Goal: Register for event/course

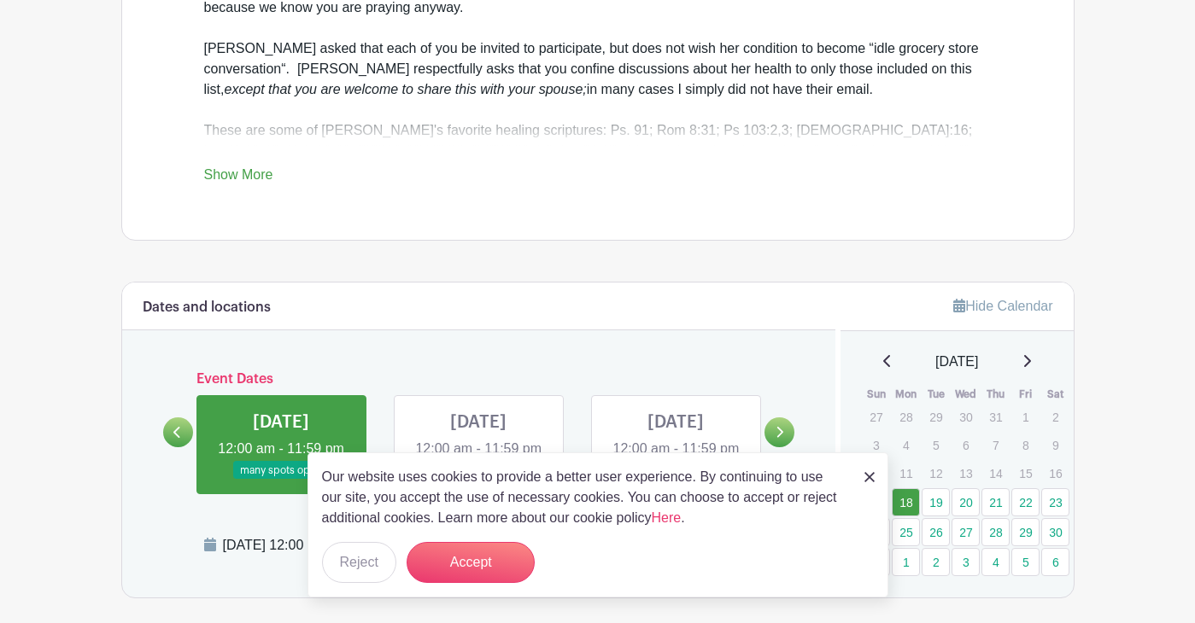
scroll to position [700, 0]
click at [353, 565] on button "Reject" at bounding box center [359, 562] width 74 height 41
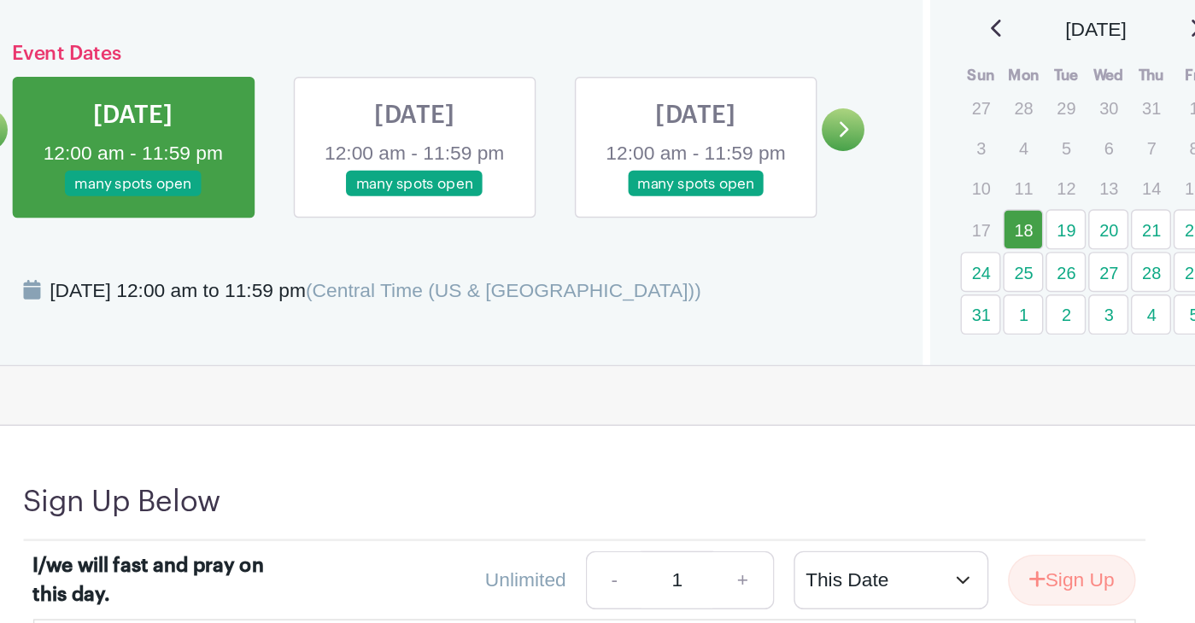
scroll to position [869, 0]
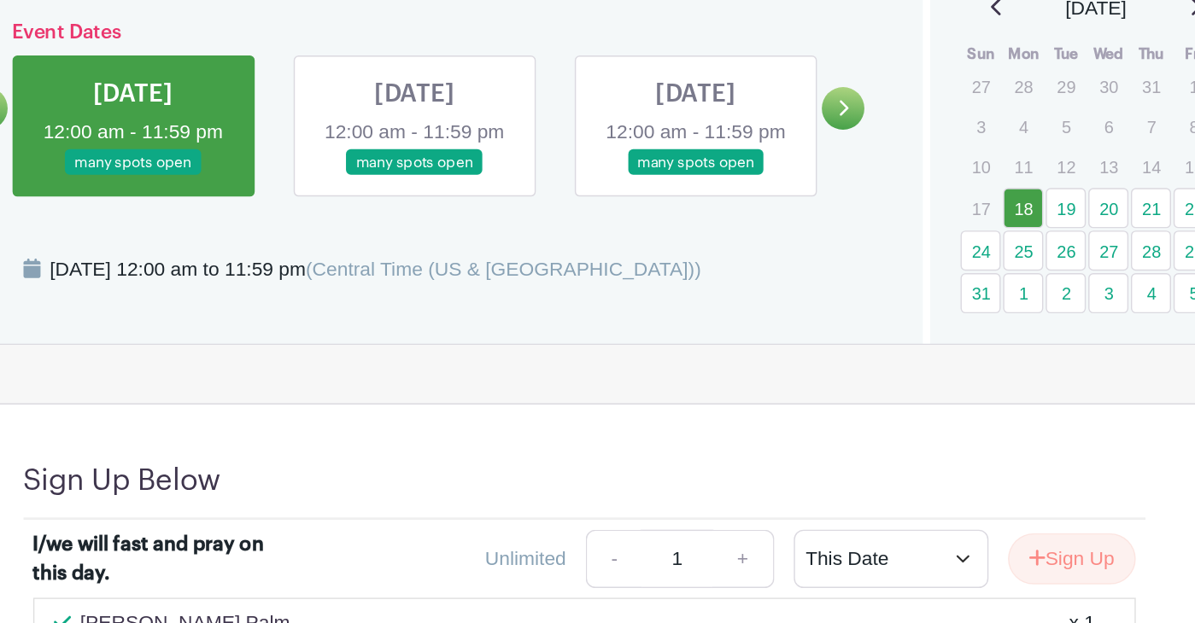
click at [775, 268] on icon at bounding box center [779, 261] width 8 height 13
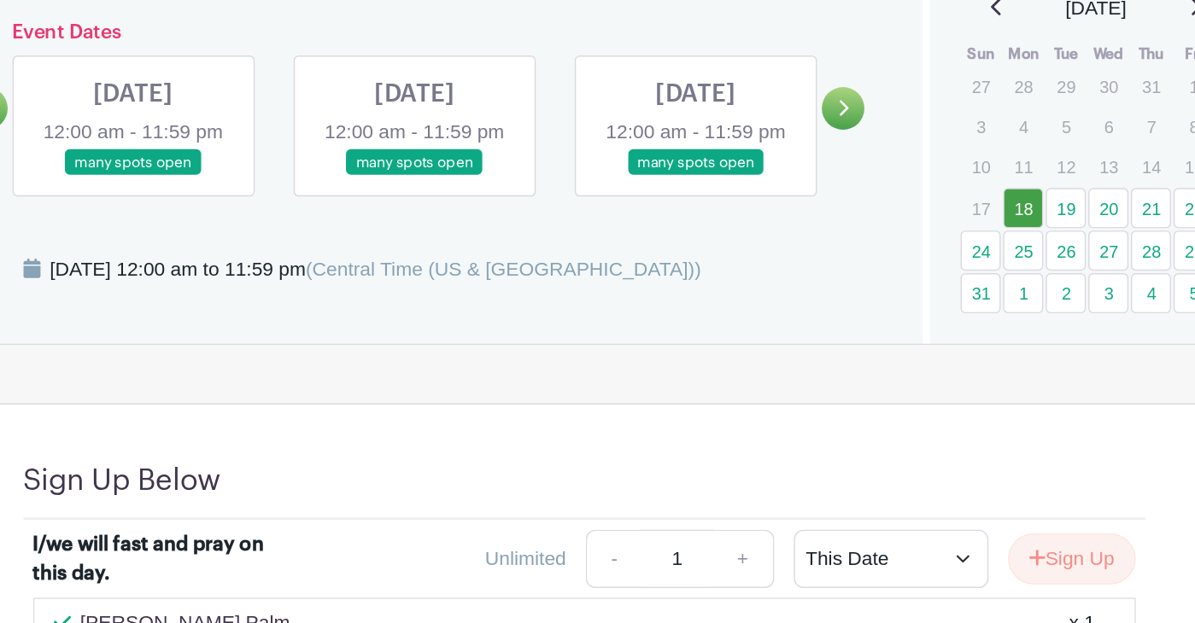
click at [281, 309] on link at bounding box center [281, 309] width 0 height 0
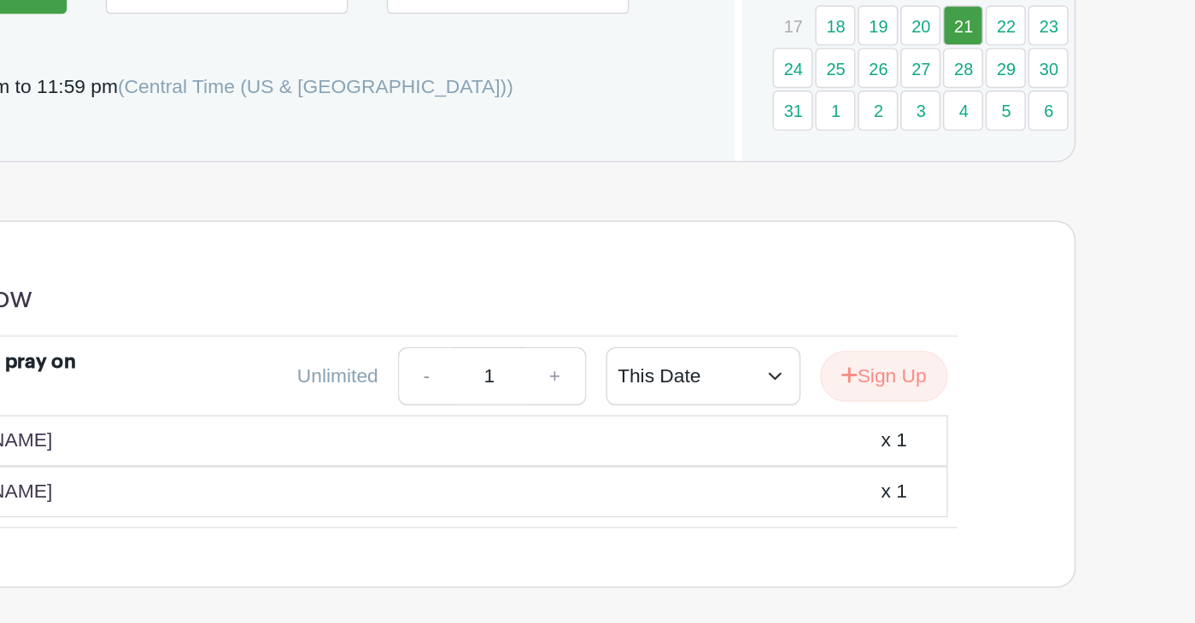
scroll to position [1079, 0]
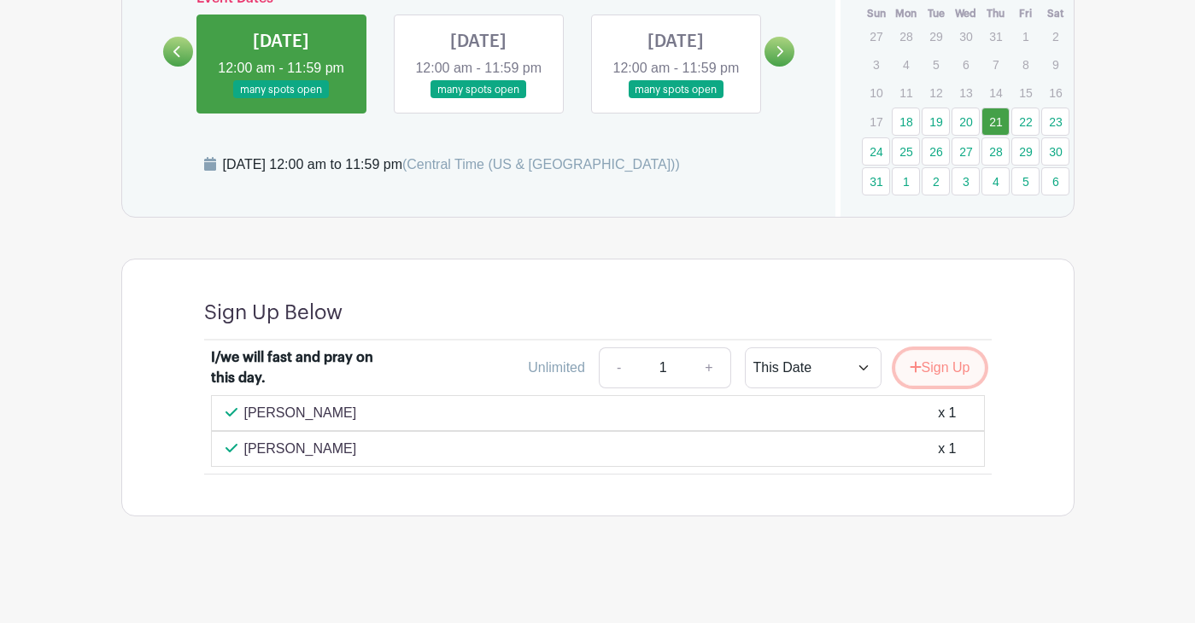
click at [939, 364] on button "Sign Up" at bounding box center [940, 368] width 90 height 36
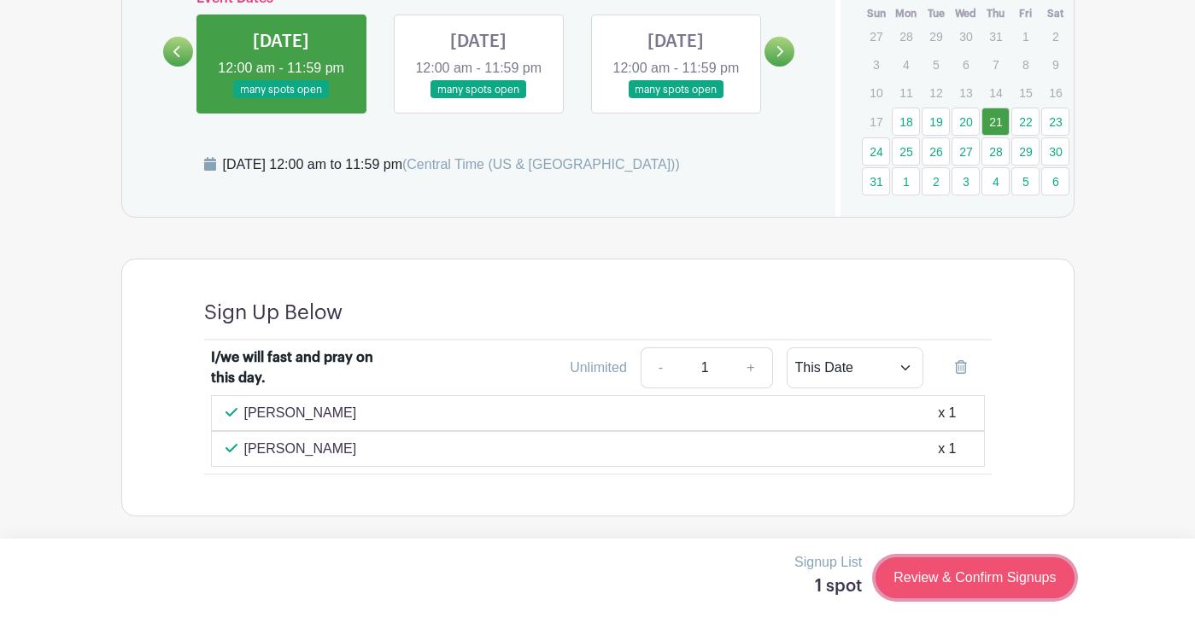
click at [948, 580] on link "Review & Confirm Signups" at bounding box center [974, 578] width 198 height 41
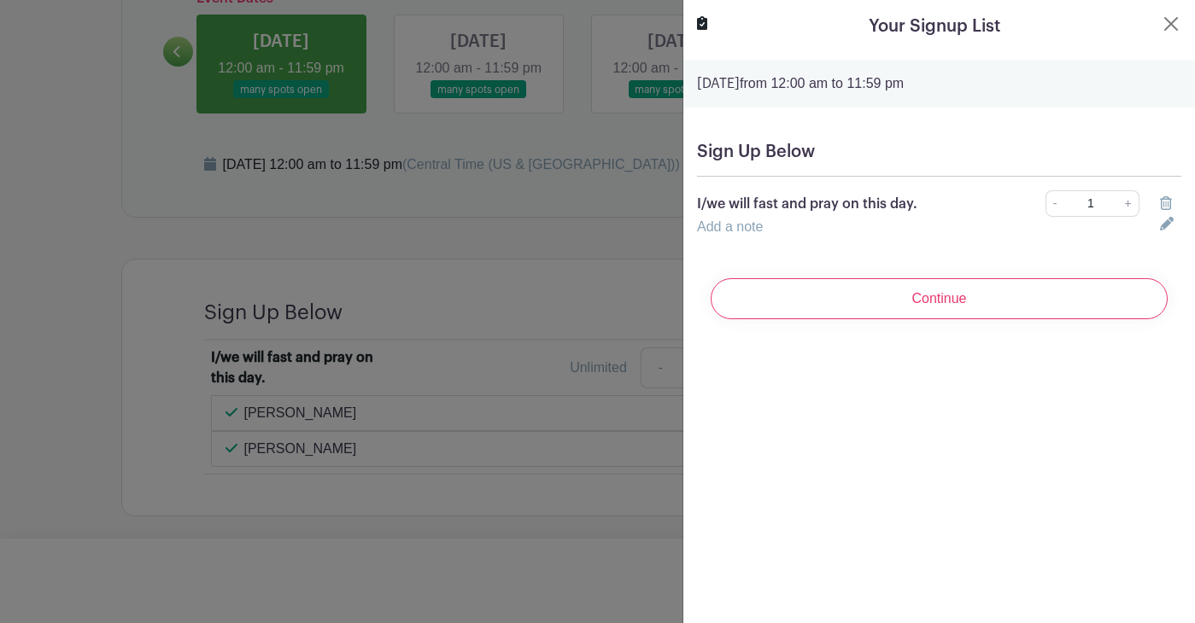
click at [880, 302] on input "Continue" at bounding box center [938, 298] width 457 height 41
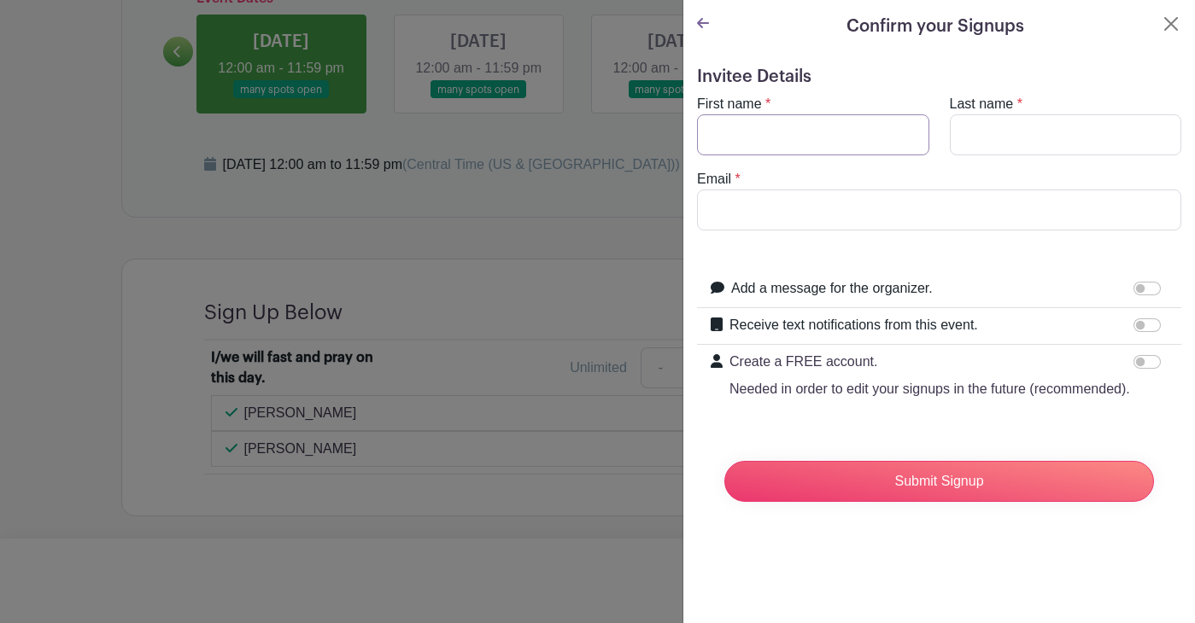
click at [728, 128] on input "First name" at bounding box center [813, 134] width 232 height 41
type input "[PERSON_NAME]"
click at [986, 137] on input "Last name" at bounding box center [1066, 134] width 232 height 41
type input "[PERSON_NAME]"
click at [888, 213] on input "Email" at bounding box center [939, 210] width 484 height 41
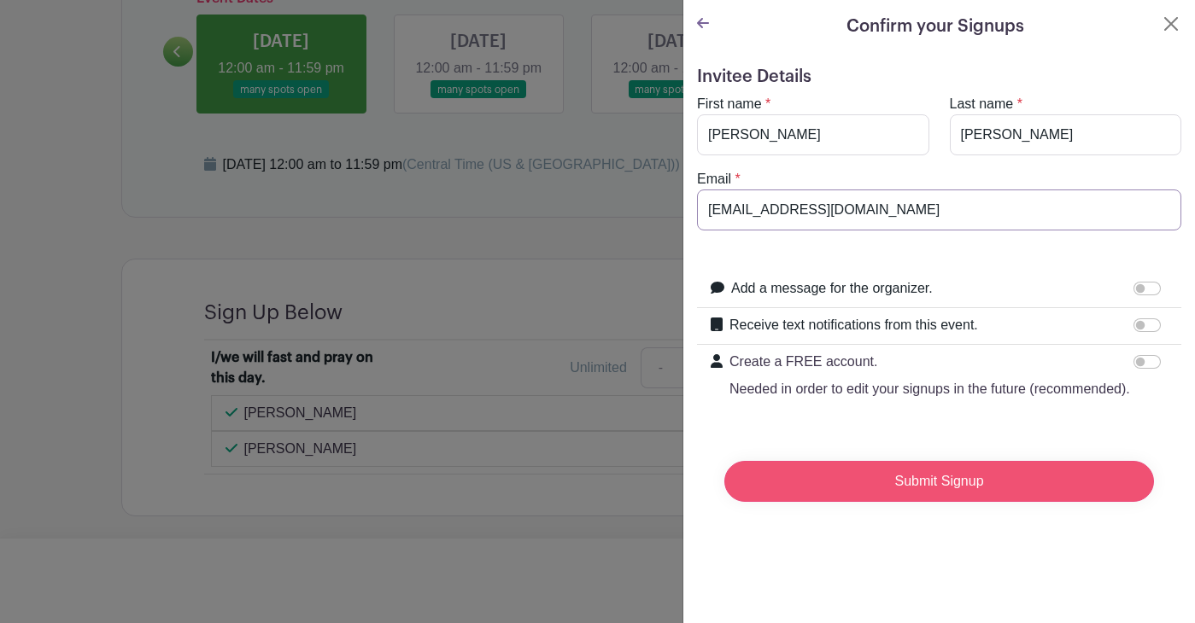
type input "[EMAIL_ADDRESS][DOMAIN_NAME]"
click at [840, 482] on input "Submit Signup" at bounding box center [939, 481] width 430 height 41
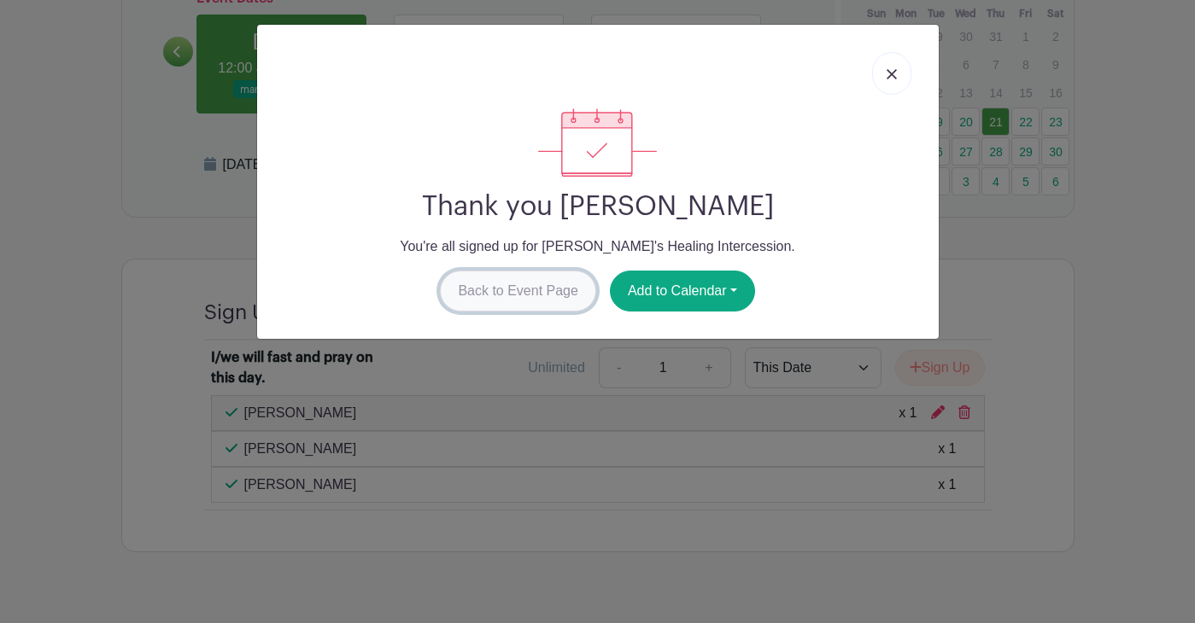
click at [516, 289] on link "Back to Event Page" at bounding box center [518, 291] width 156 height 41
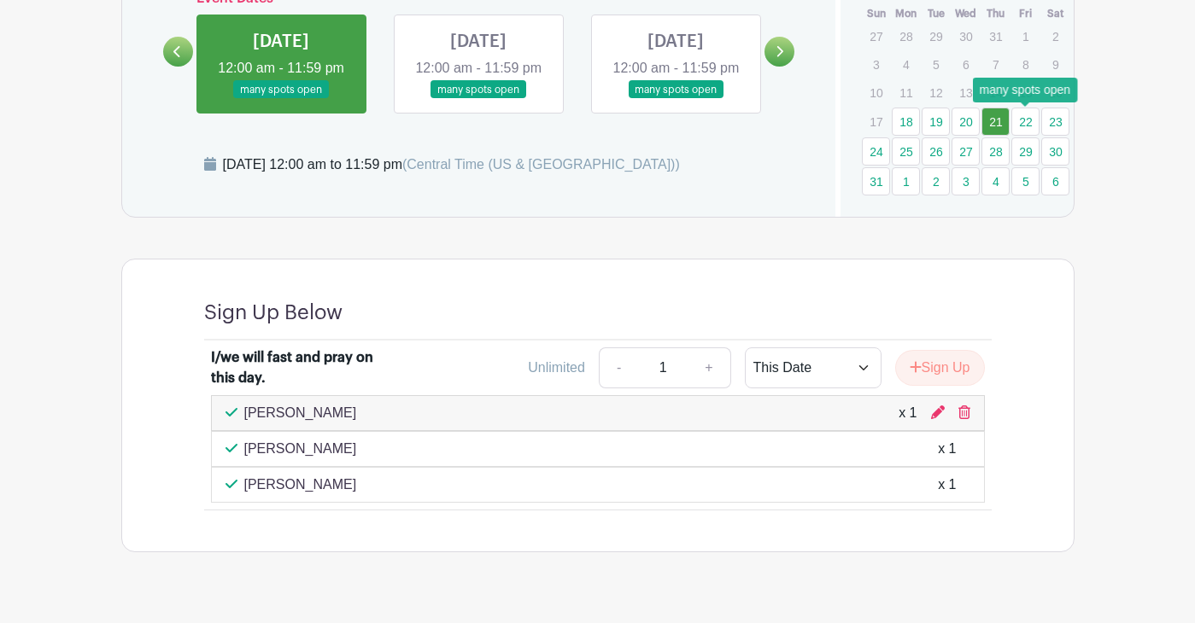
click at [1021, 119] on link "22" at bounding box center [1025, 122] width 28 height 28
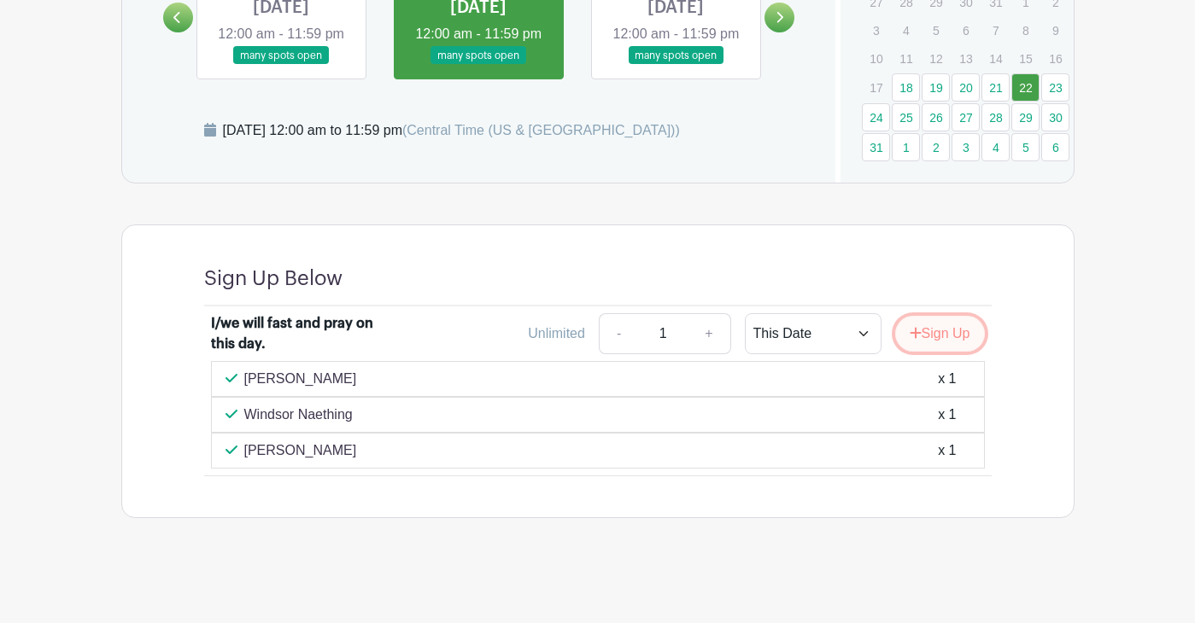
click at [938, 336] on button "Sign Up" at bounding box center [940, 334] width 90 height 36
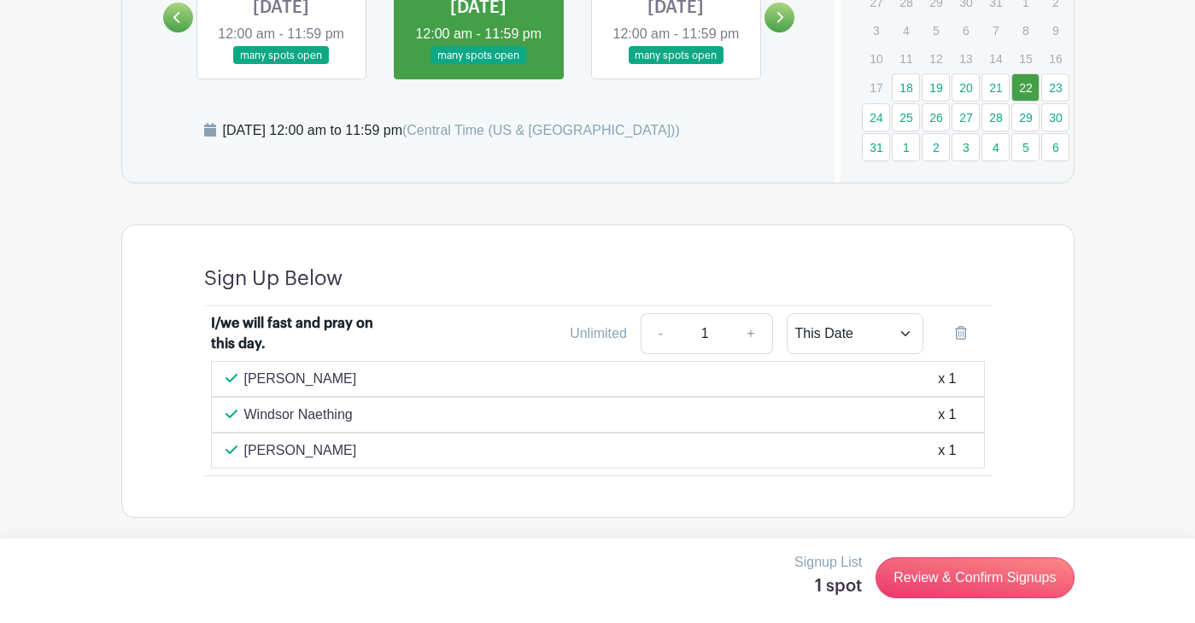
scroll to position [1115, 0]
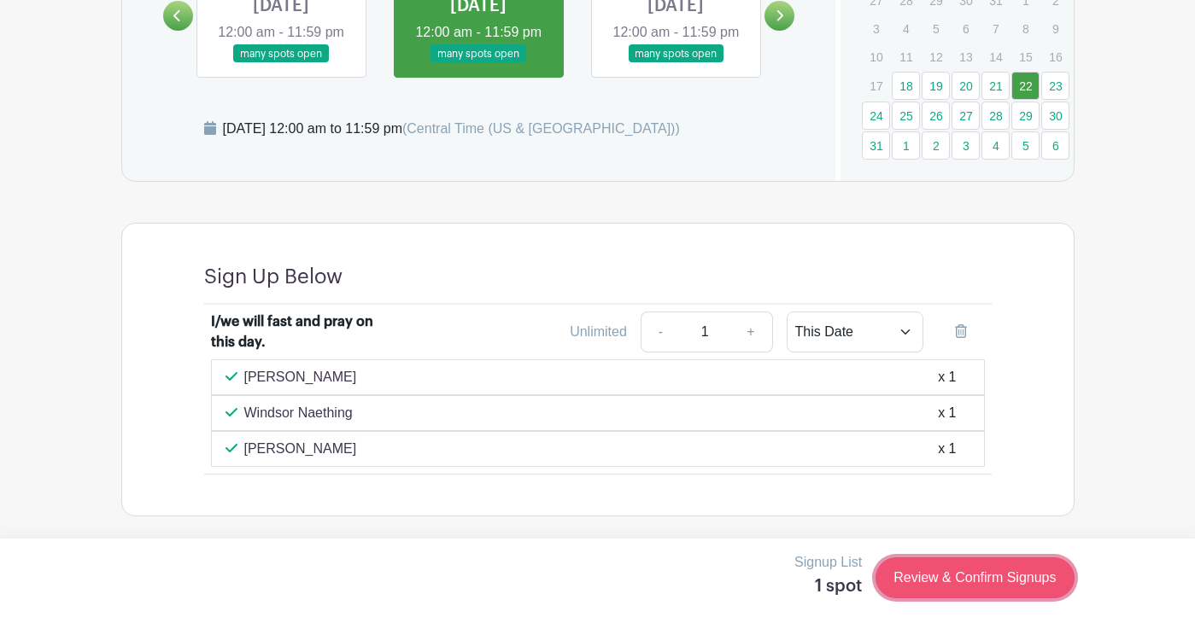
click at [935, 580] on link "Review & Confirm Signups" at bounding box center [974, 578] width 198 height 41
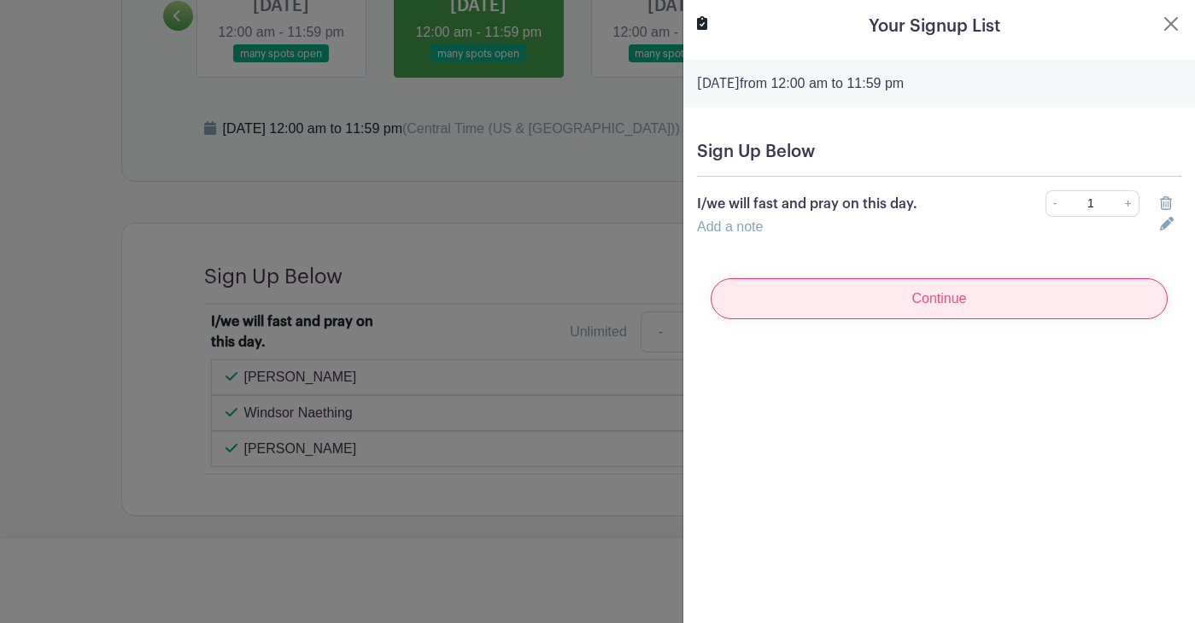
click at [856, 297] on input "Continue" at bounding box center [938, 298] width 457 height 41
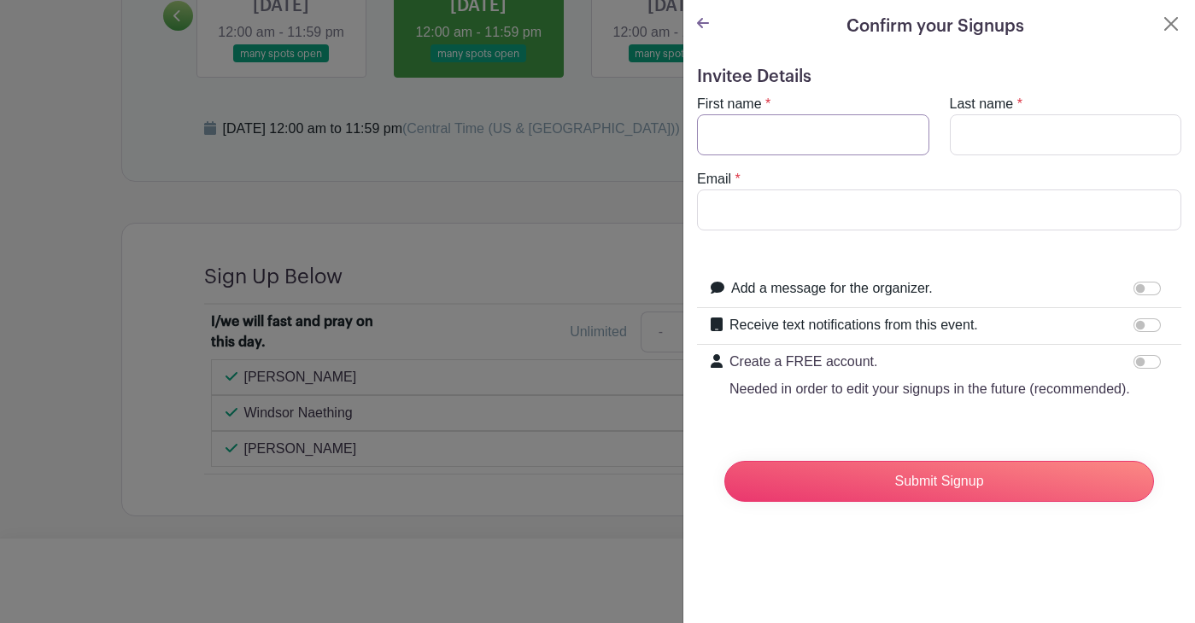
click at [737, 135] on input "First name" at bounding box center [813, 134] width 232 height 41
type input "[PERSON_NAME]"
type input "M"
click at [724, 461] on input "Submit Signup" at bounding box center [939, 481] width 430 height 41
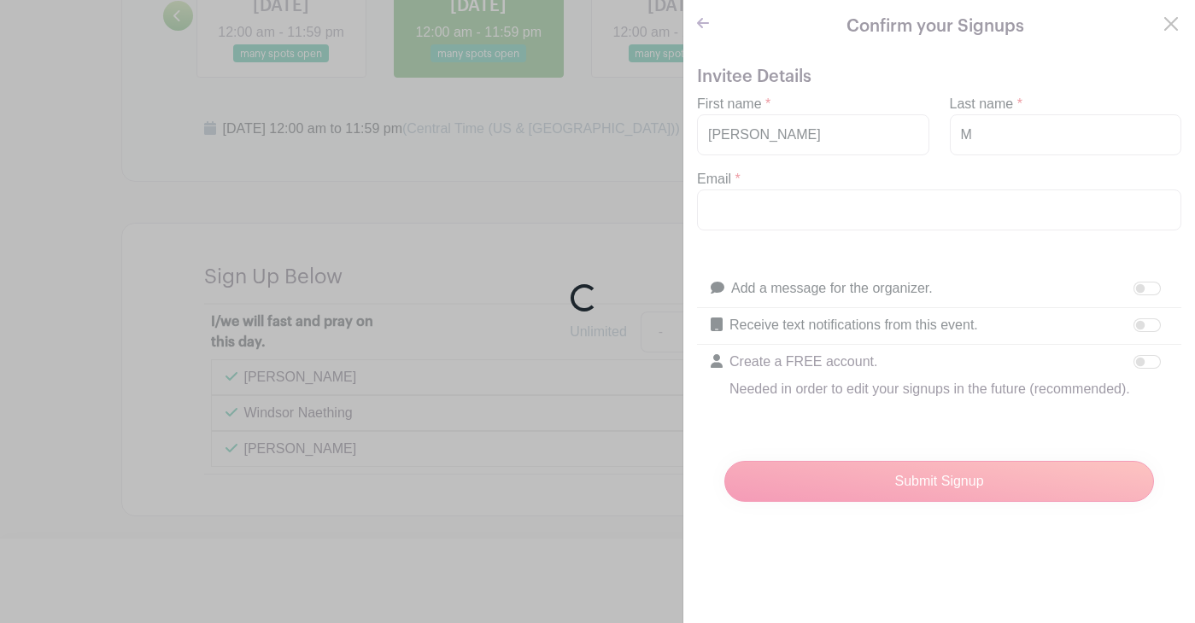
click at [1000, 135] on div "Loading..." at bounding box center [597, 311] width 1195 height 623
click at [989, 128] on div "Loading..." at bounding box center [597, 311] width 1195 height 623
click at [900, 202] on div "Loading..." at bounding box center [597, 311] width 1195 height 623
click at [999, 140] on div "Loading..." at bounding box center [597, 311] width 1195 height 623
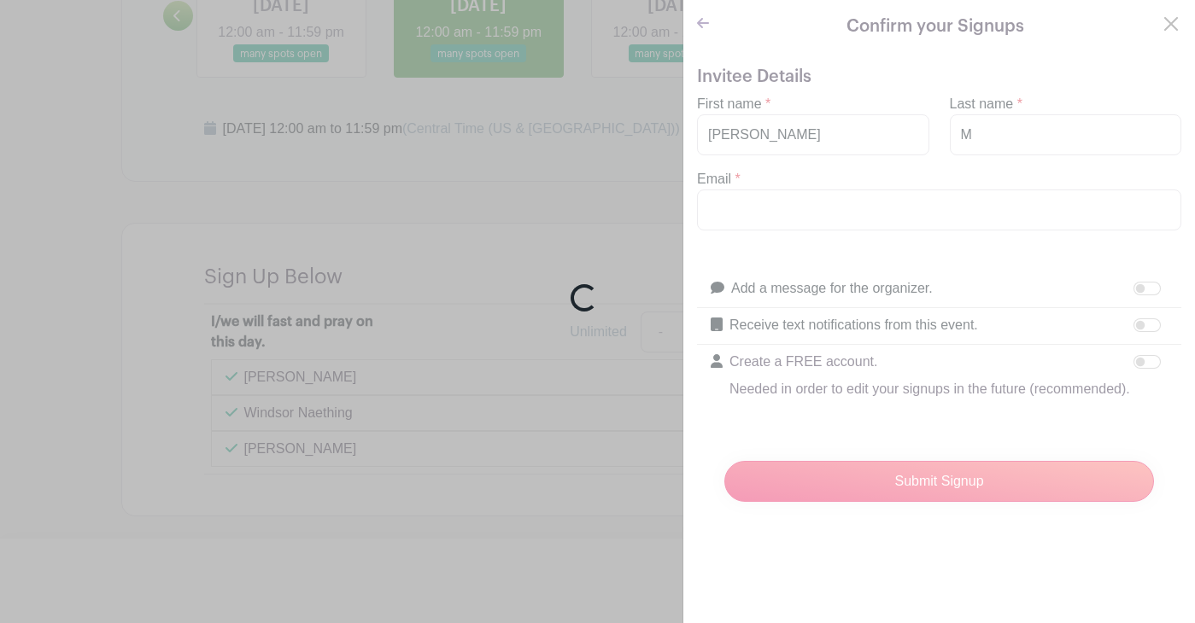
click at [991, 131] on div "Loading..." at bounding box center [597, 311] width 1195 height 623
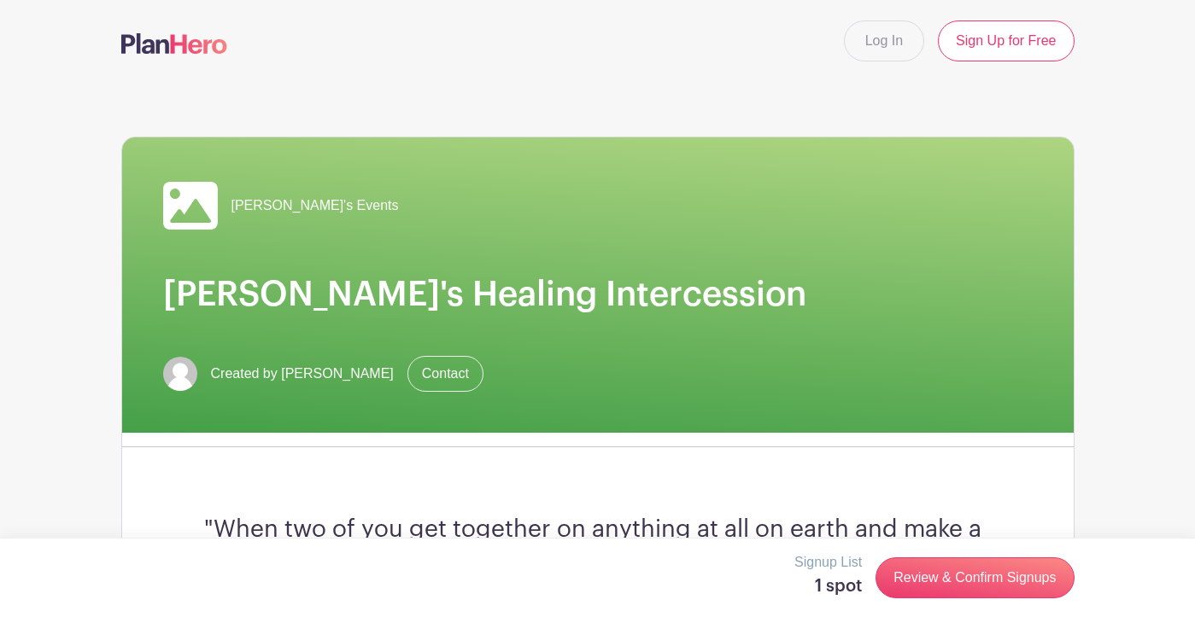
scroll to position [1115, 0]
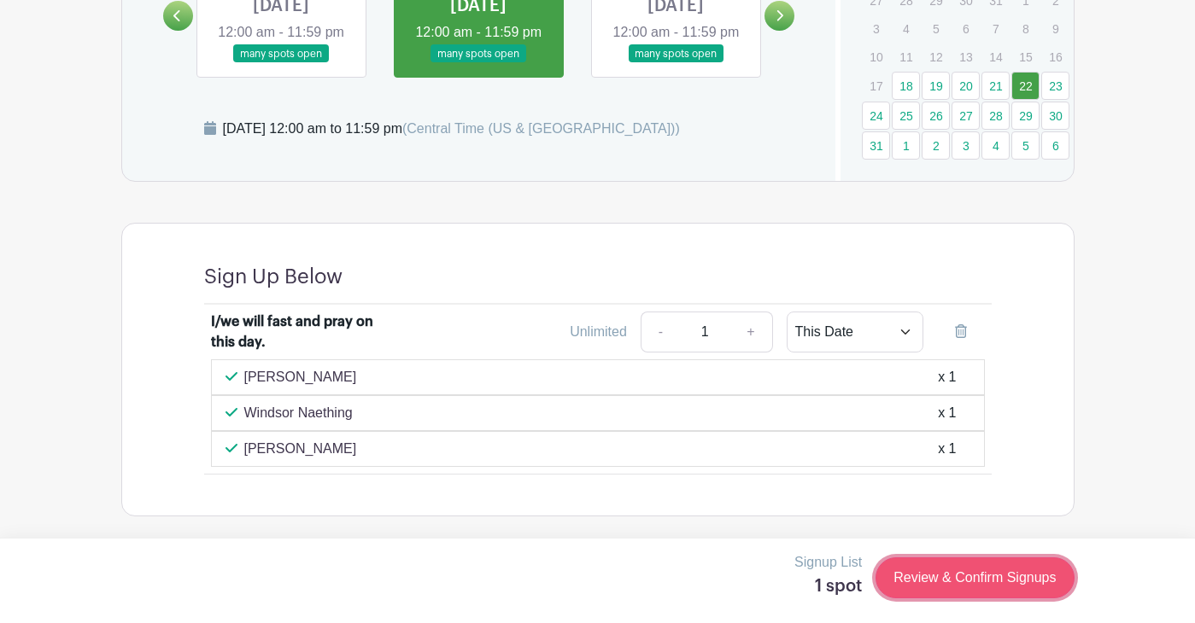
click at [944, 576] on link "Review & Confirm Signups" at bounding box center [974, 578] width 198 height 41
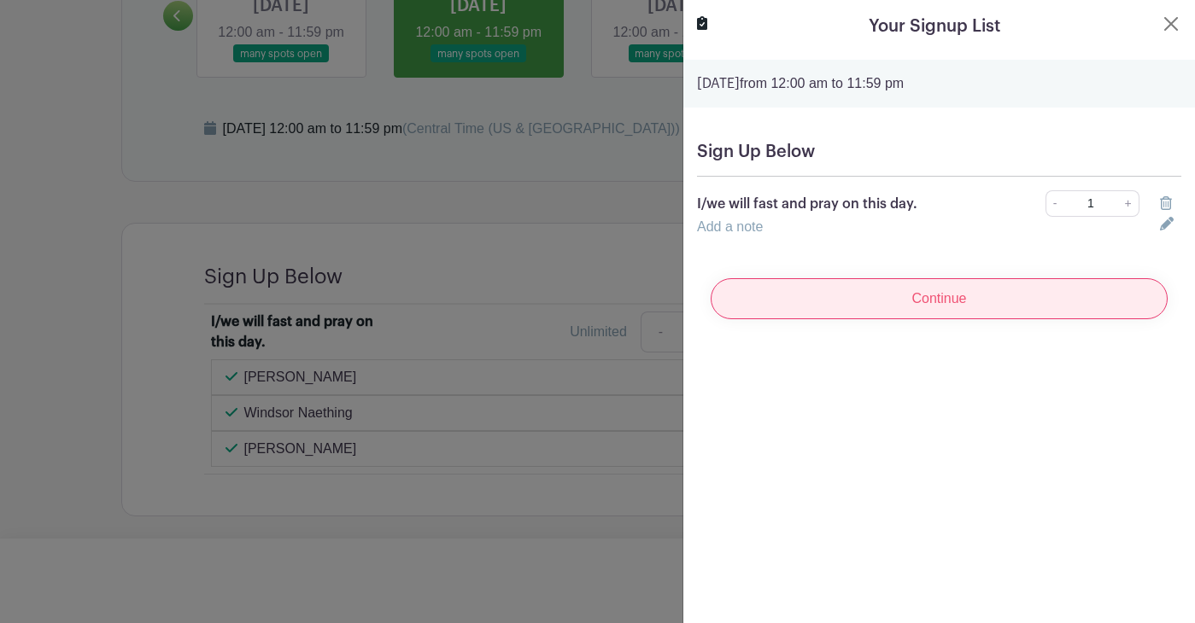
click at [813, 298] on input "Continue" at bounding box center [938, 298] width 457 height 41
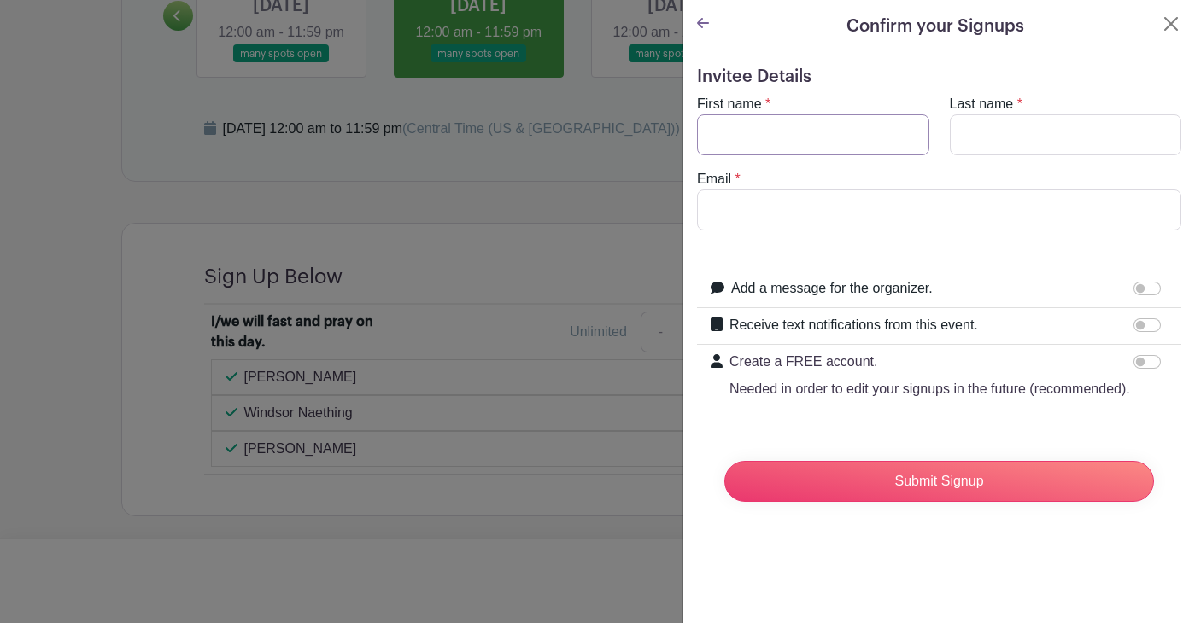
click at [720, 136] on input "First name" at bounding box center [813, 134] width 232 height 41
type input "[PERSON_NAME]"
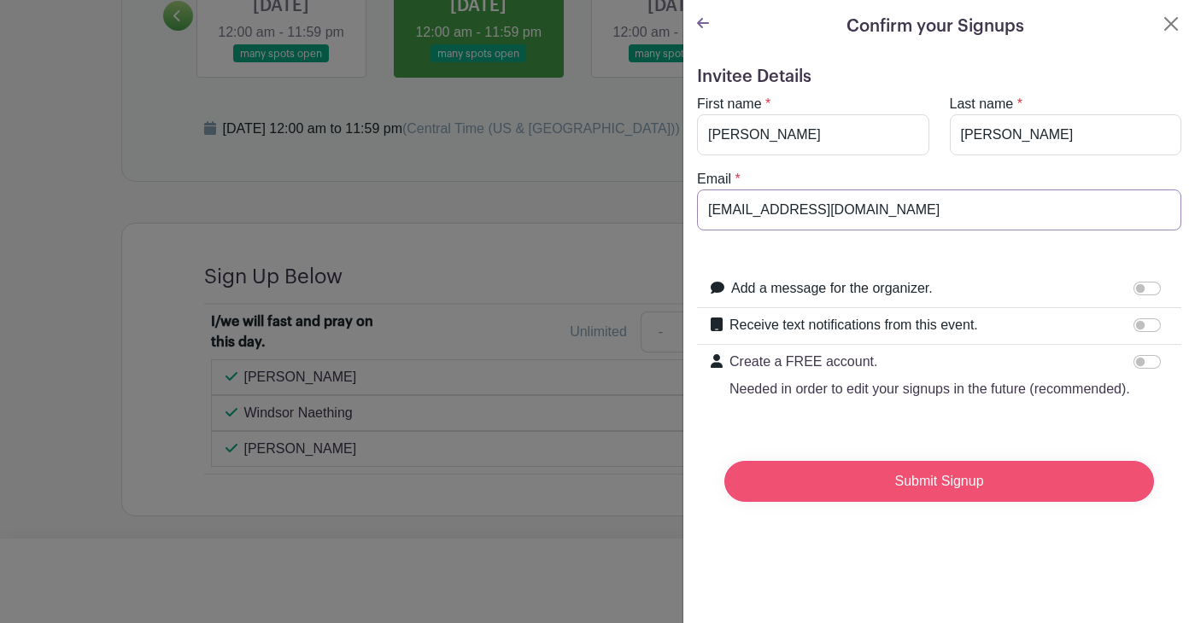
type input "[EMAIL_ADDRESS][DOMAIN_NAME]"
click at [839, 471] on input "Submit Signup" at bounding box center [939, 481] width 430 height 41
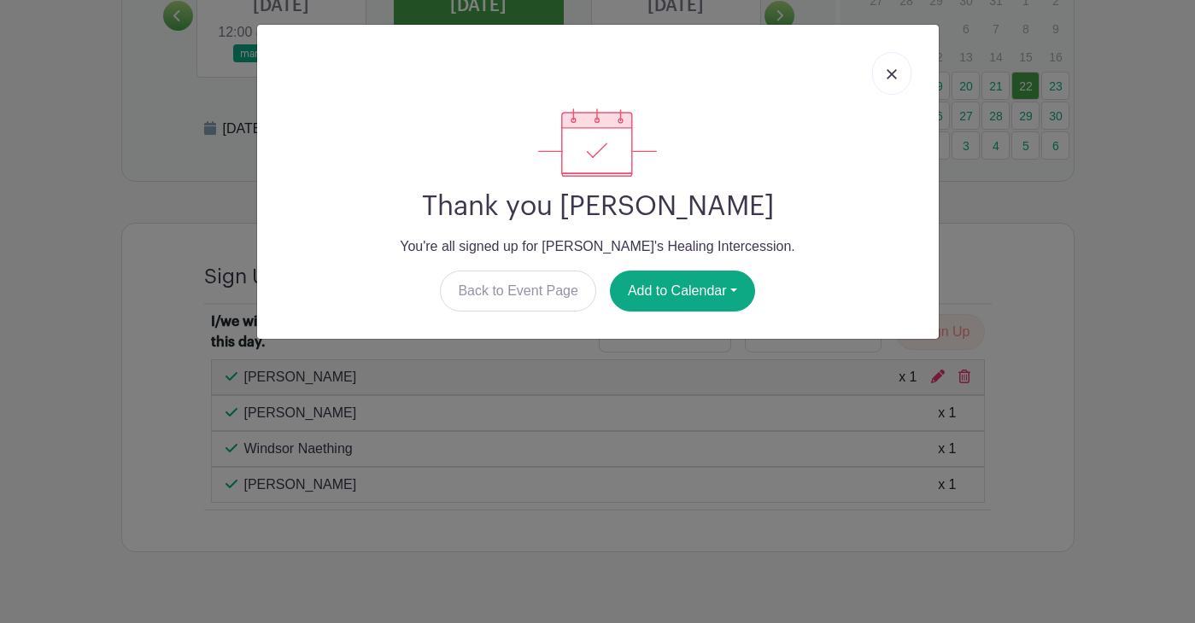
click at [891, 73] on img at bounding box center [891, 74] width 10 height 10
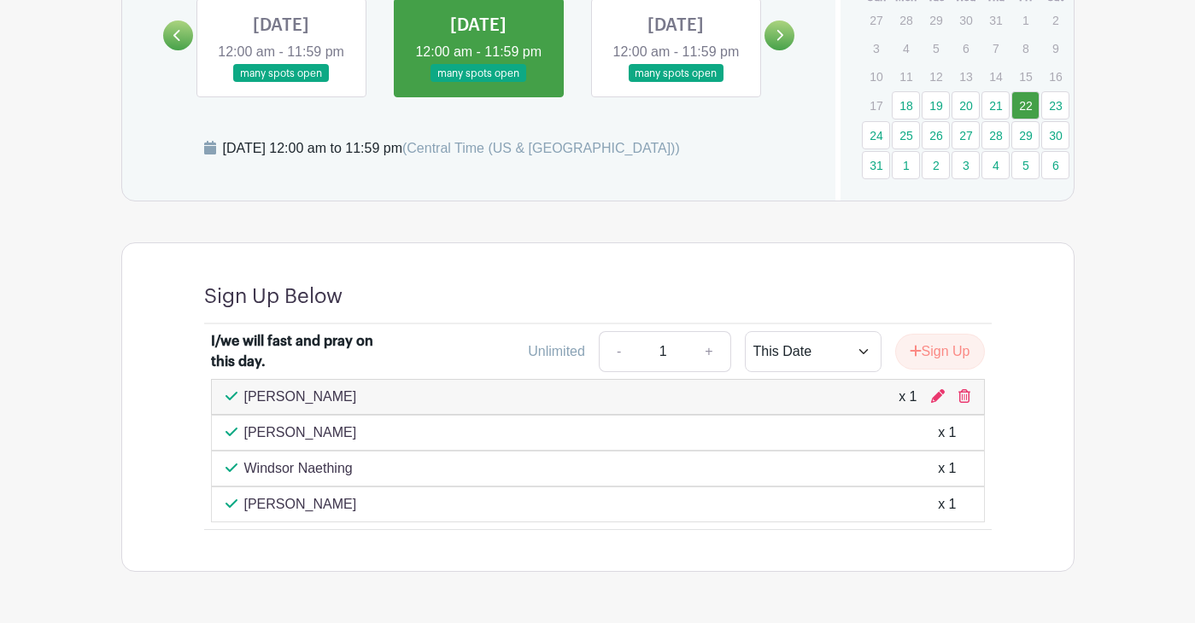
scroll to position [1151, 0]
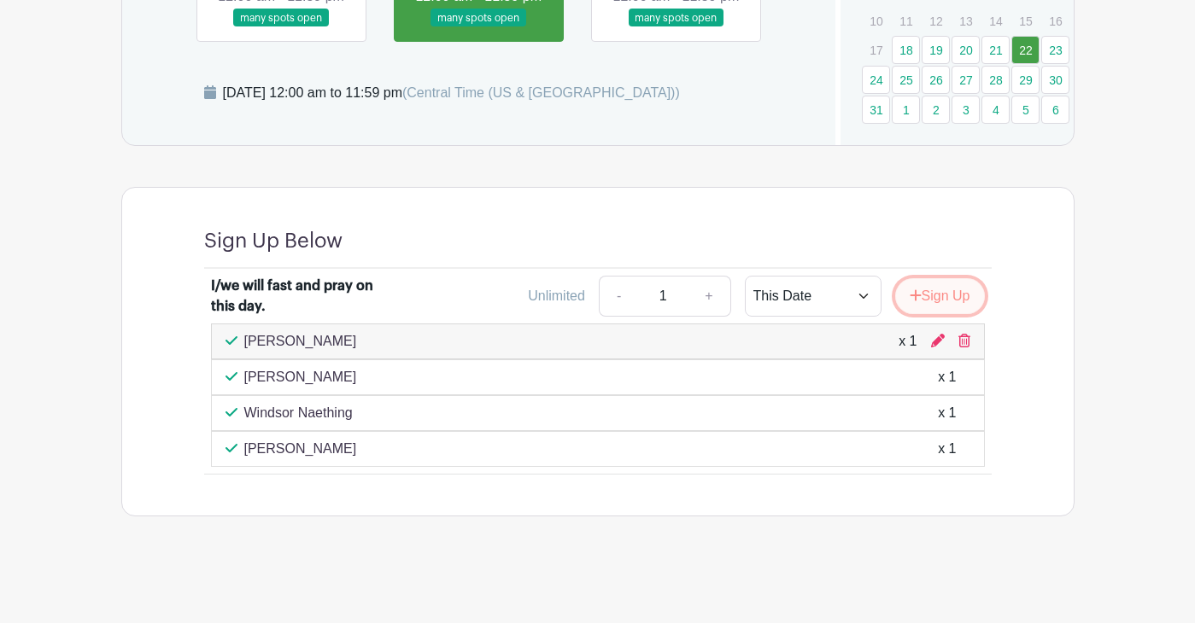
click at [919, 305] on button "Sign Up" at bounding box center [940, 296] width 90 height 36
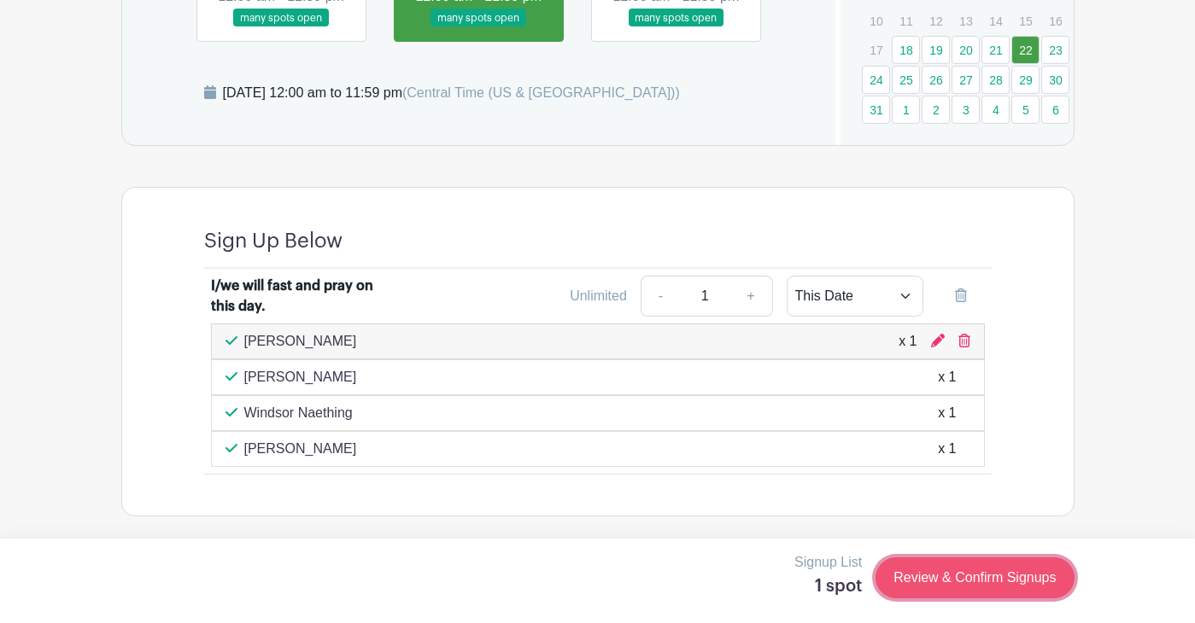
click at [932, 579] on link "Review & Confirm Signups" at bounding box center [974, 578] width 198 height 41
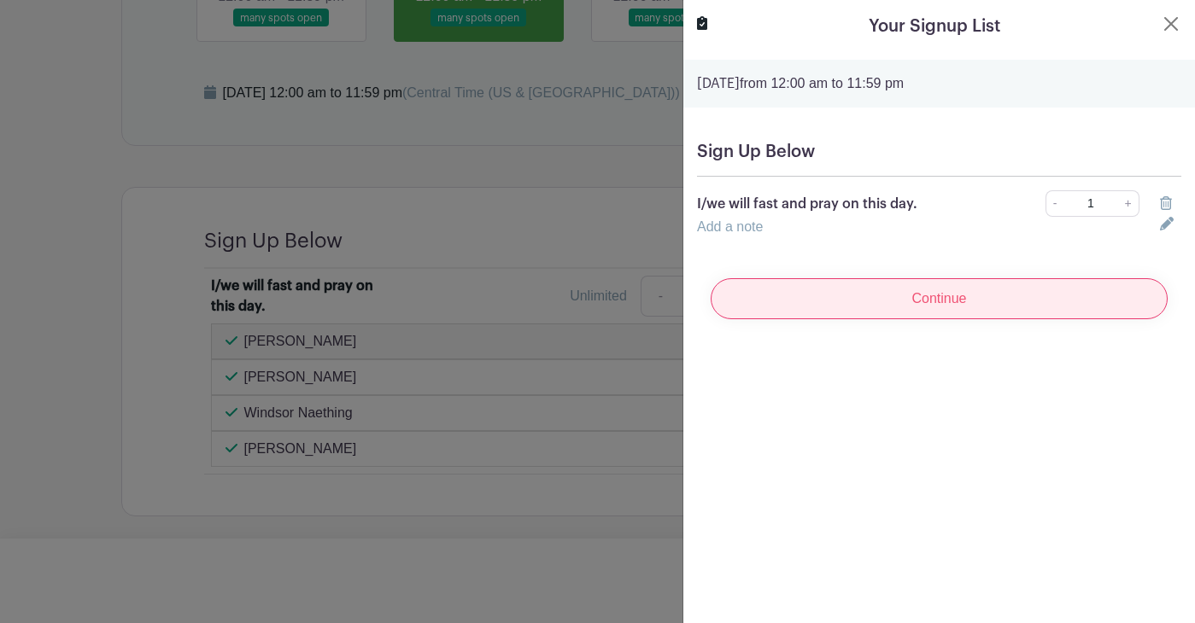
click at [833, 304] on input "Continue" at bounding box center [938, 298] width 457 height 41
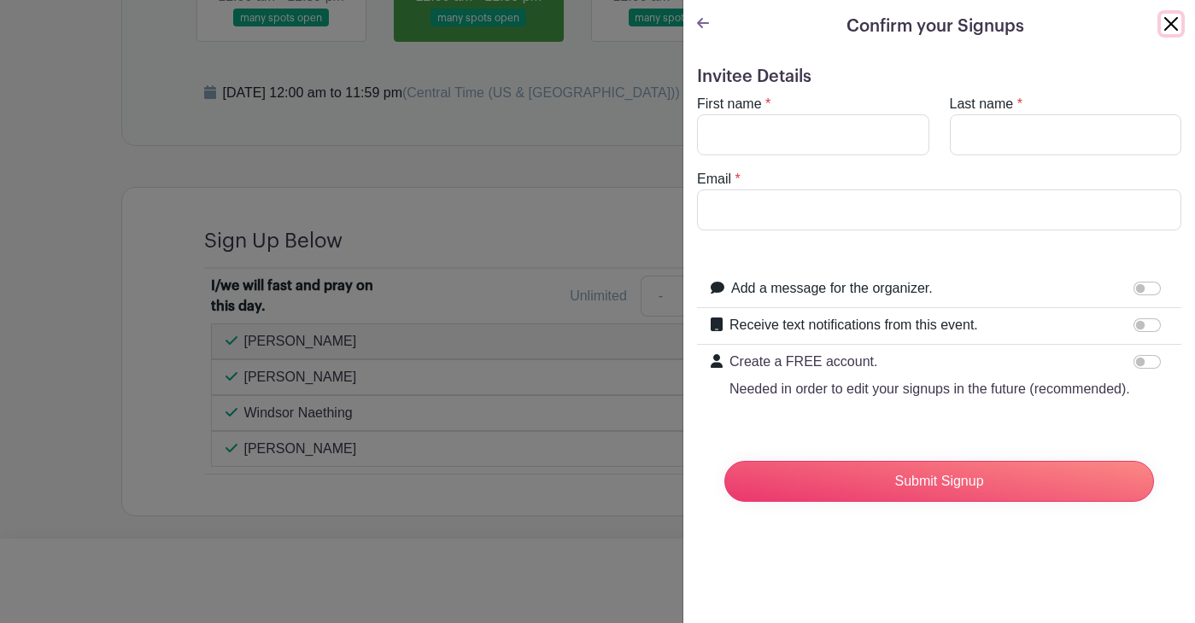
click at [1166, 22] on button "Close" at bounding box center [1170, 24] width 20 height 20
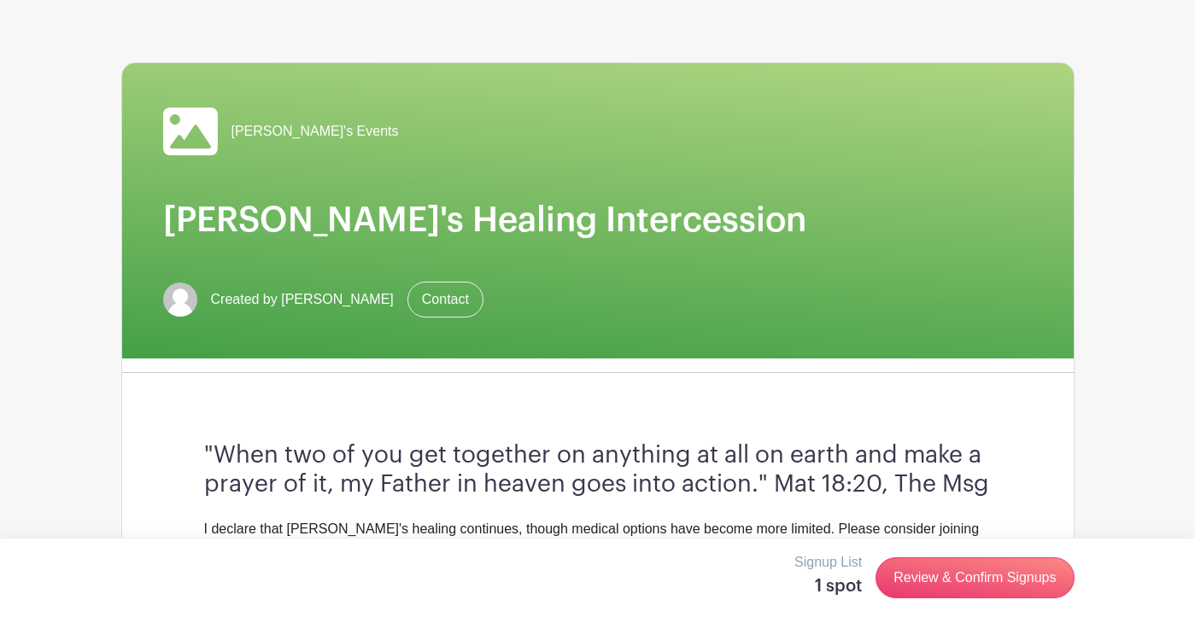
scroll to position [46, 0]
